Goal: Navigation & Orientation: Find specific page/section

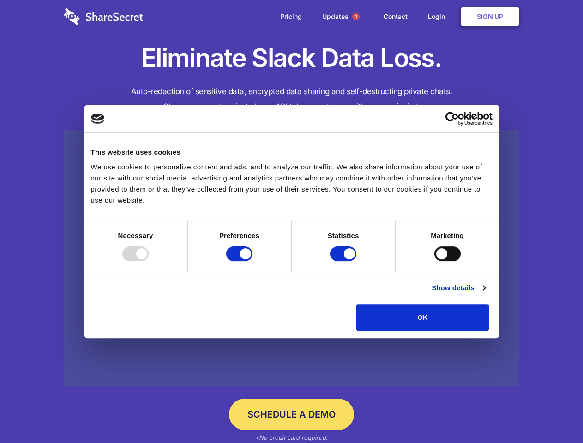
click at [149, 261] on div at bounding box center [135, 254] width 26 height 15
click at [253, 261] on input "Preferences" at bounding box center [239, 254] width 26 height 15
checkbox input "false"
click at [344, 261] on input "Statistics" at bounding box center [343, 254] width 26 height 15
checkbox input "false"
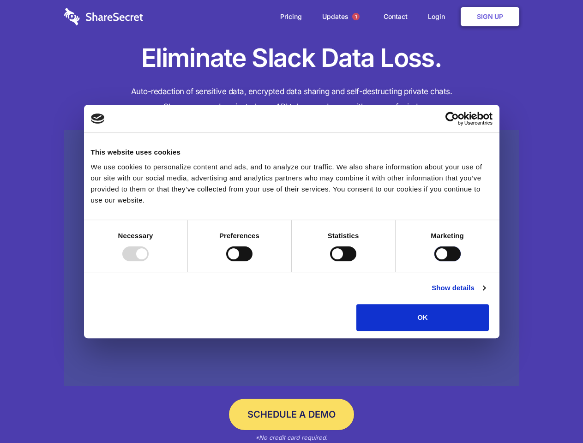
click at [435, 261] on input "Marketing" at bounding box center [448, 254] width 26 height 15
checkbox input "true"
click at [485, 294] on link "Show details" at bounding box center [459, 288] width 54 height 11
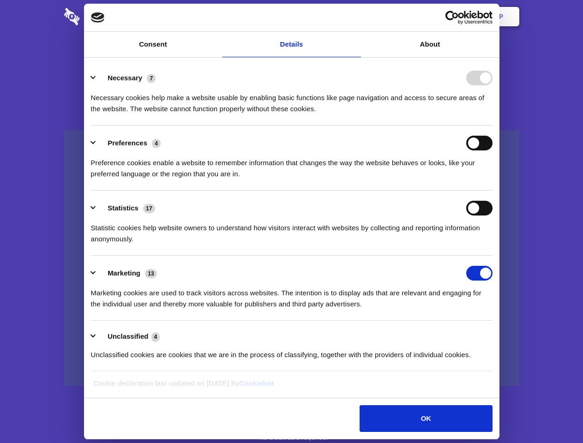
click at [493, 126] on li "Necessary 7 Necessary cookies help make a website usable by enabling basic func…" at bounding box center [292, 92] width 402 height 65
click at [356, 17] on span "1" at bounding box center [355, 16] width 7 height 7
